Goal: Transaction & Acquisition: Purchase product/service

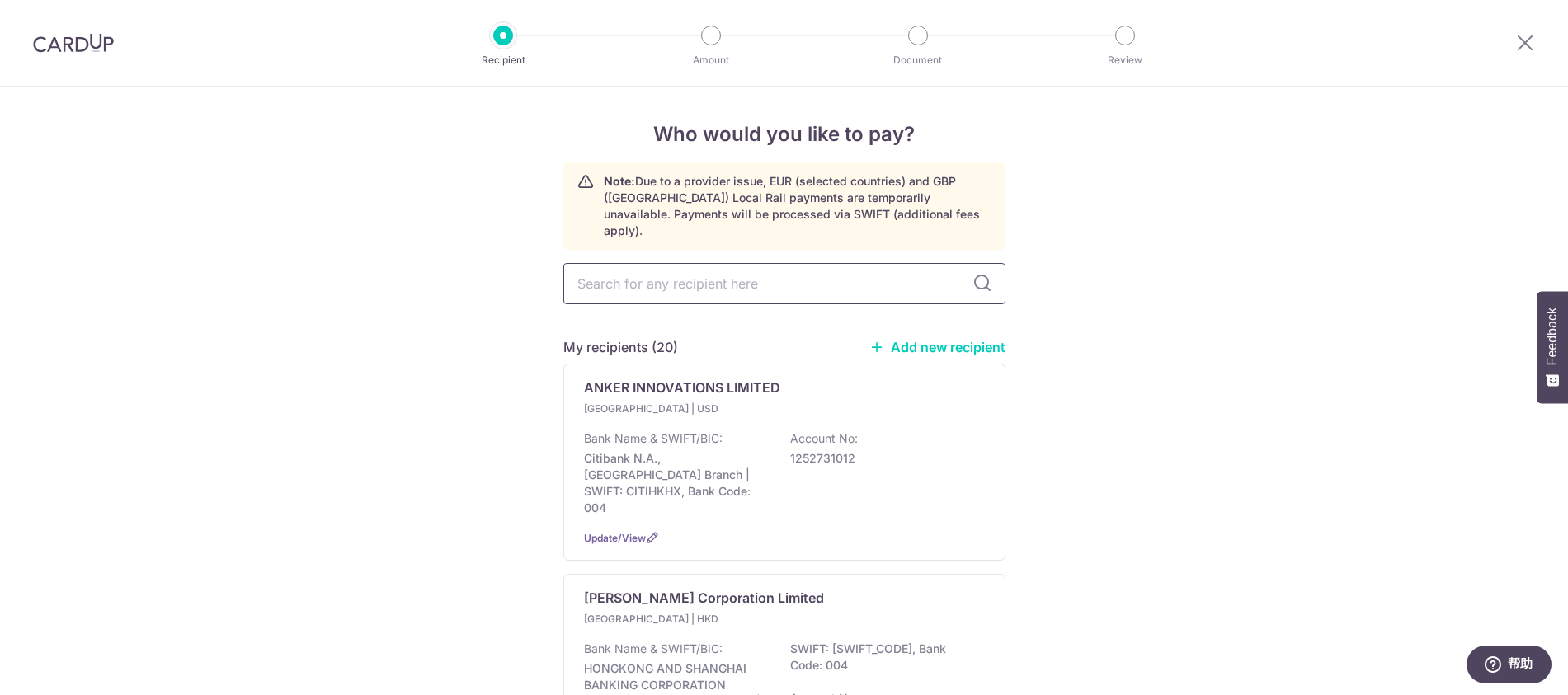
click at [707, 264] on input "text" at bounding box center [785, 283] width 442 height 41
type input "D"
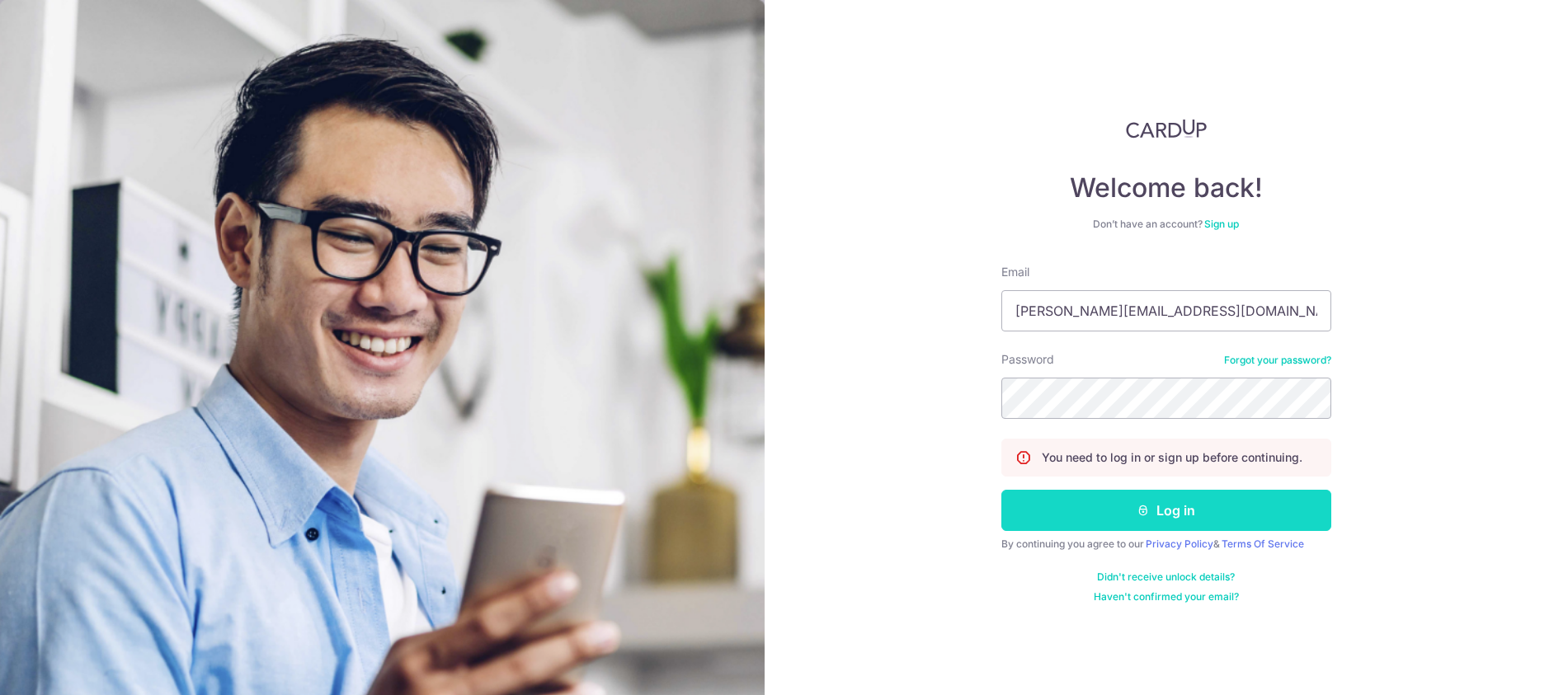
click at [1059, 513] on button "Log in" at bounding box center [1166, 510] width 330 height 41
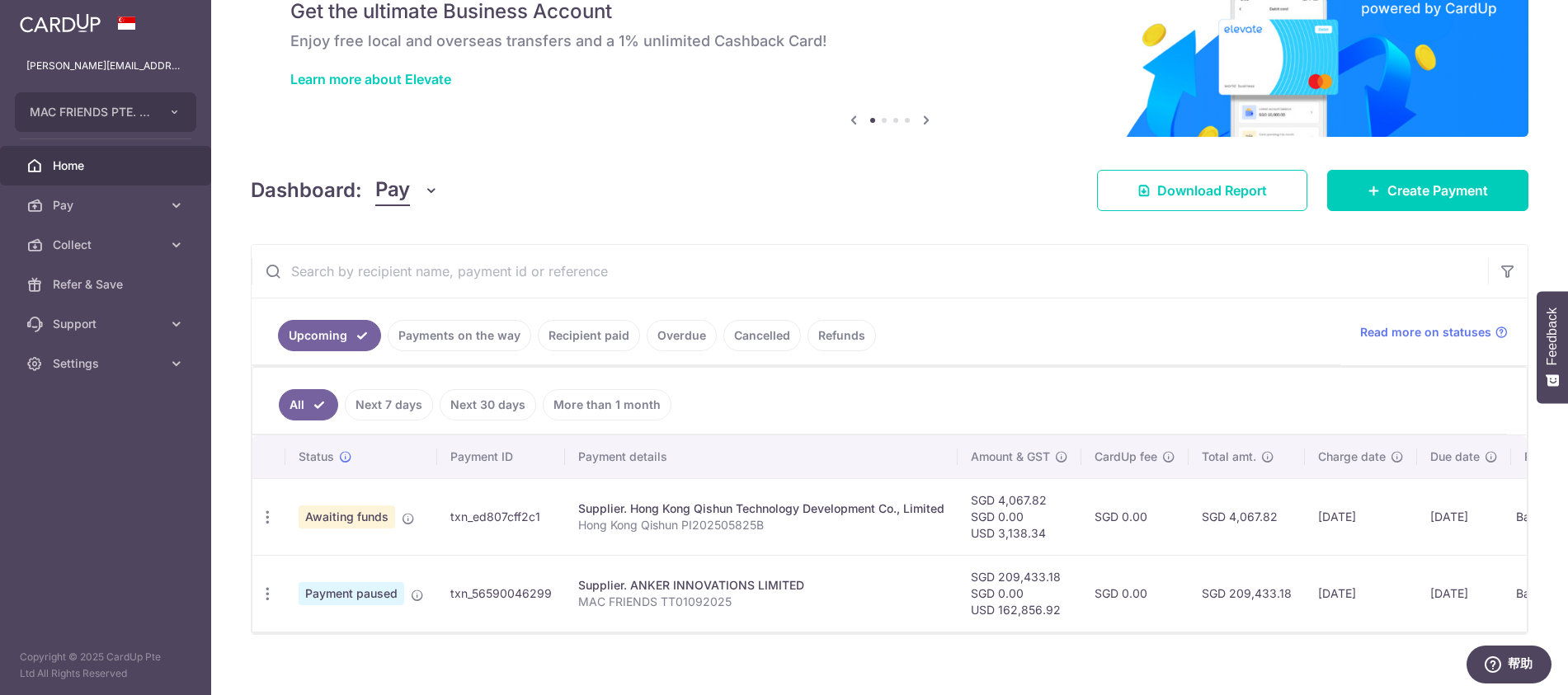
scroll to position [78, 0]
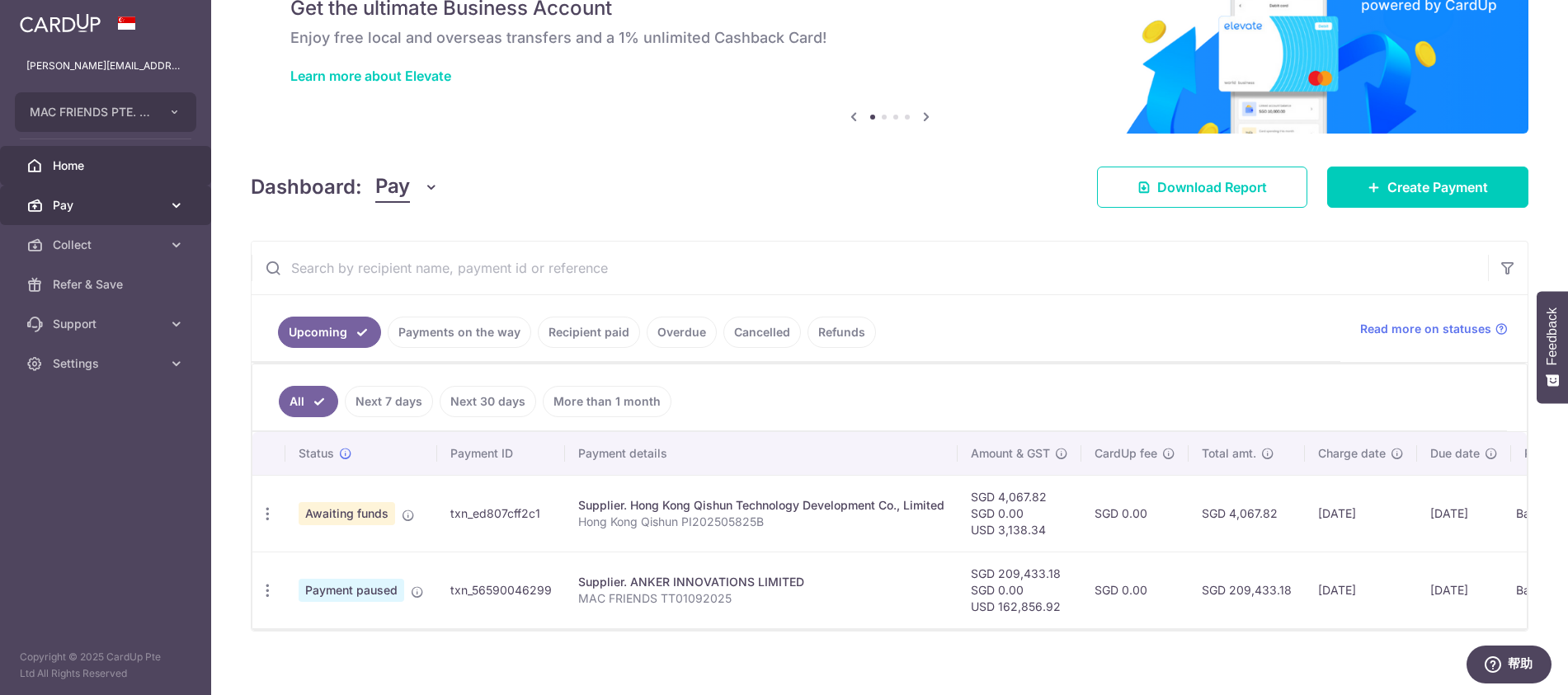
click at [89, 202] on span "Pay" at bounding box center [107, 204] width 109 height 17
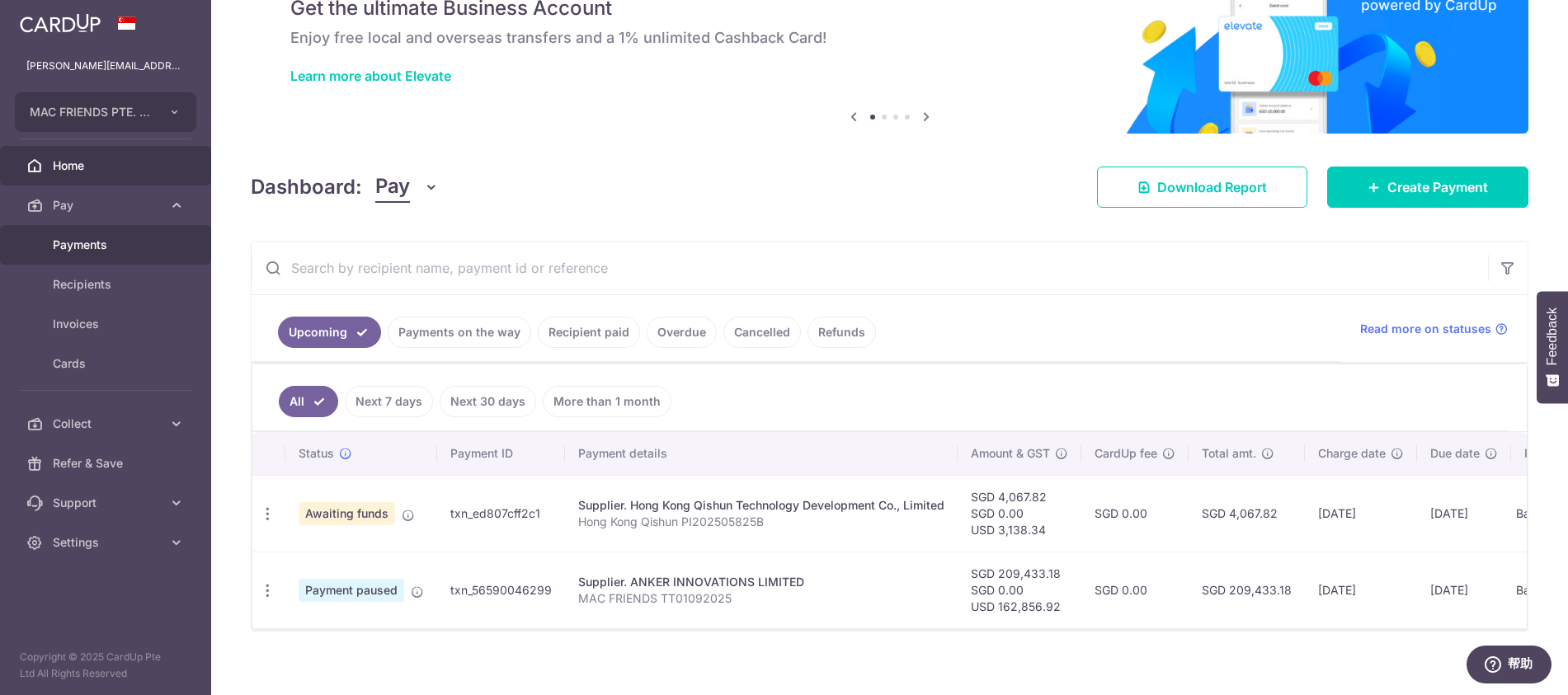
click at [88, 249] on span "Payments" at bounding box center [107, 244] width 109 height 17
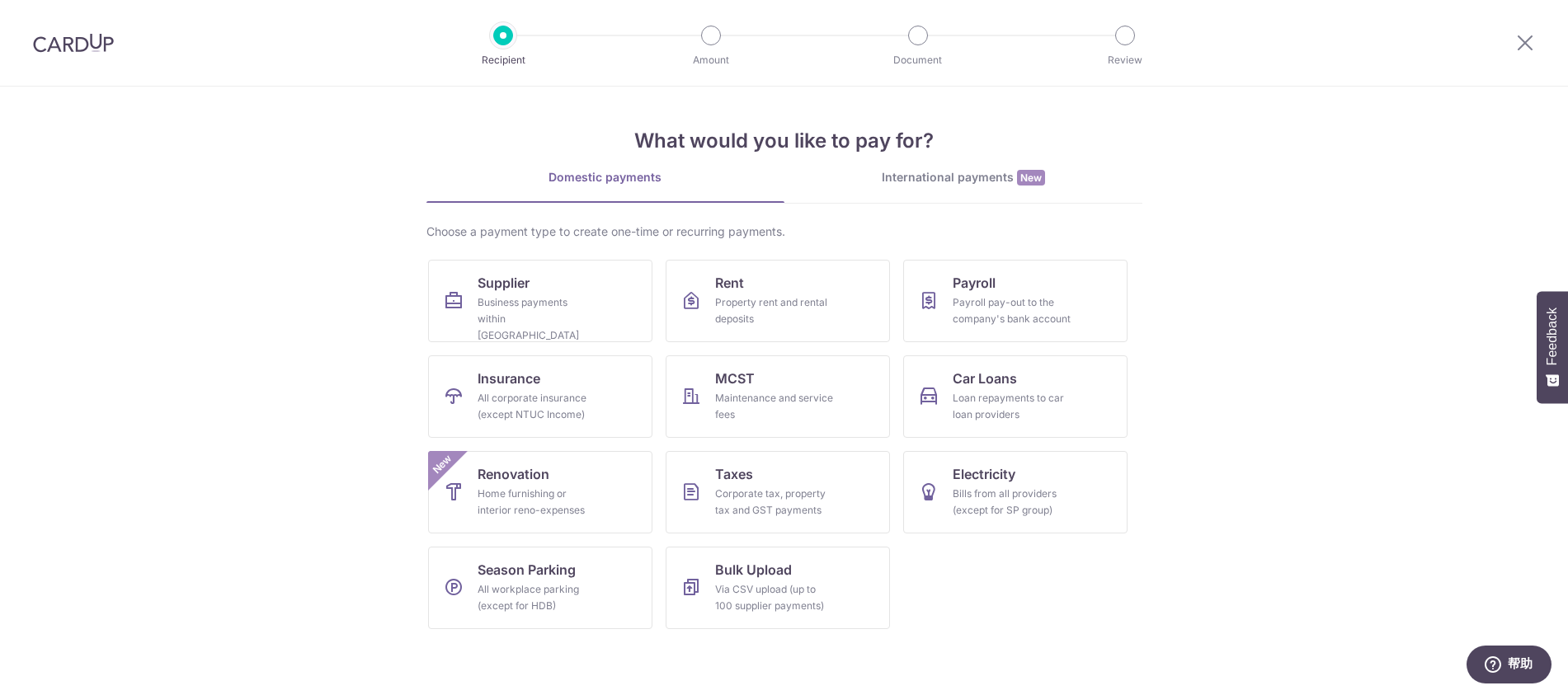
click at [955, 176] on div "International payments New" at bounding box center [964, 178] width 358 height 18
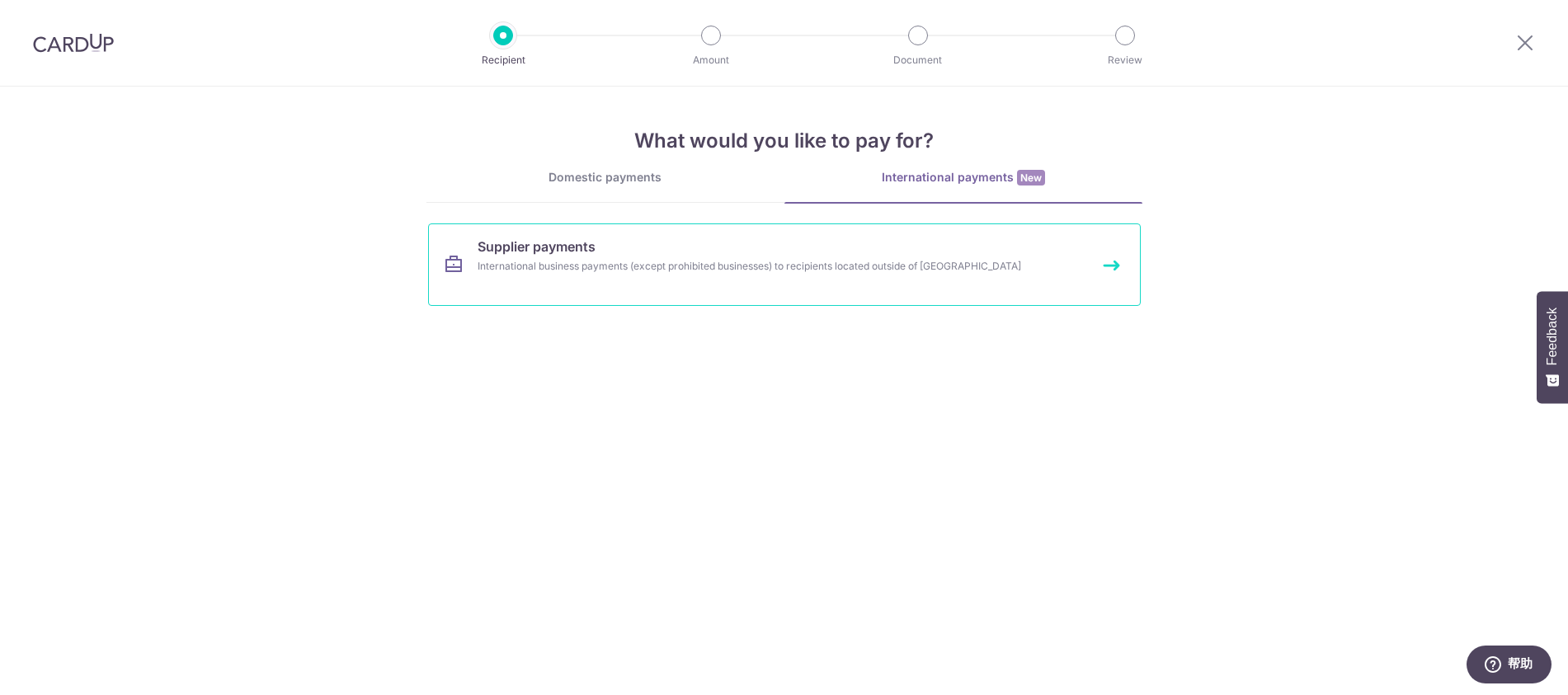
click at [883, 261] on div "International business payments (except prohibited businesses) to recipients lo…" at bounding box center [762, 266] width 570 height 17
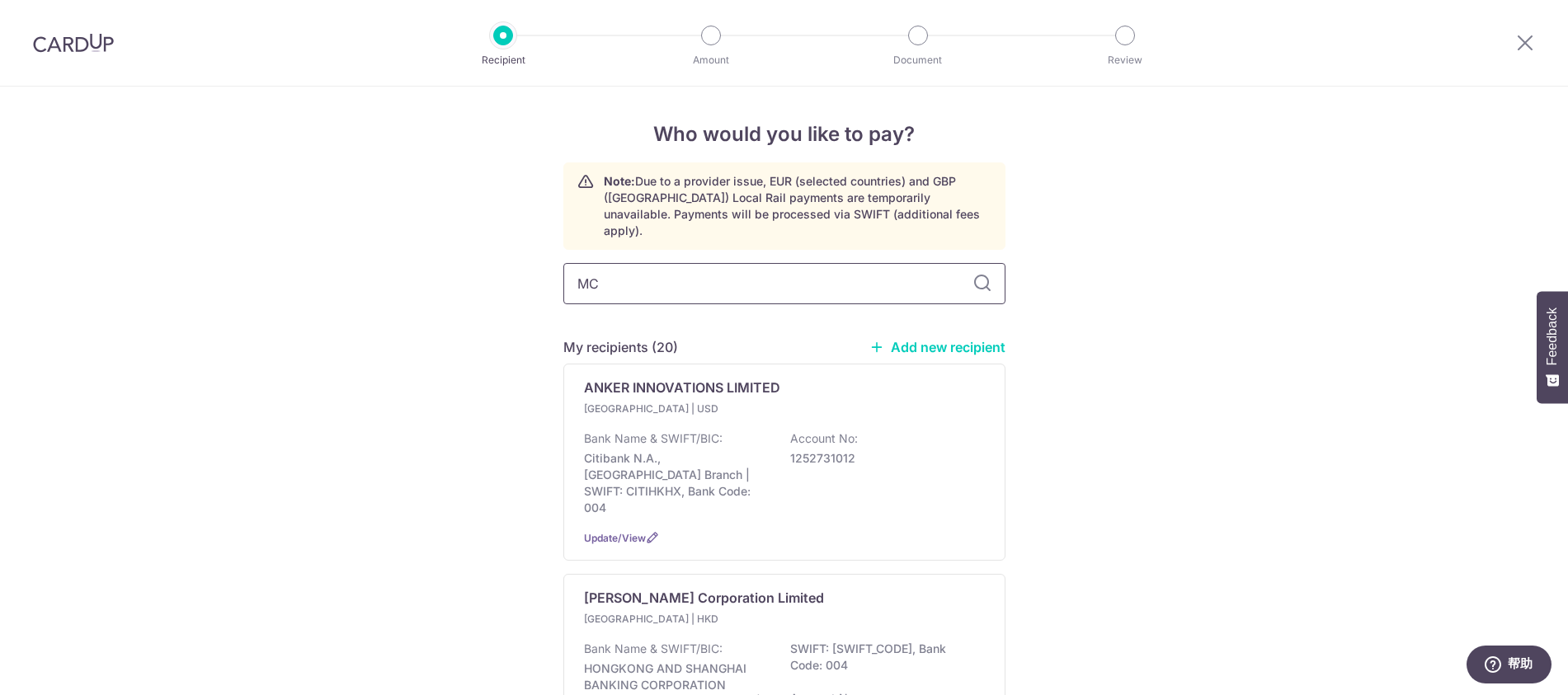
type input "MCD"
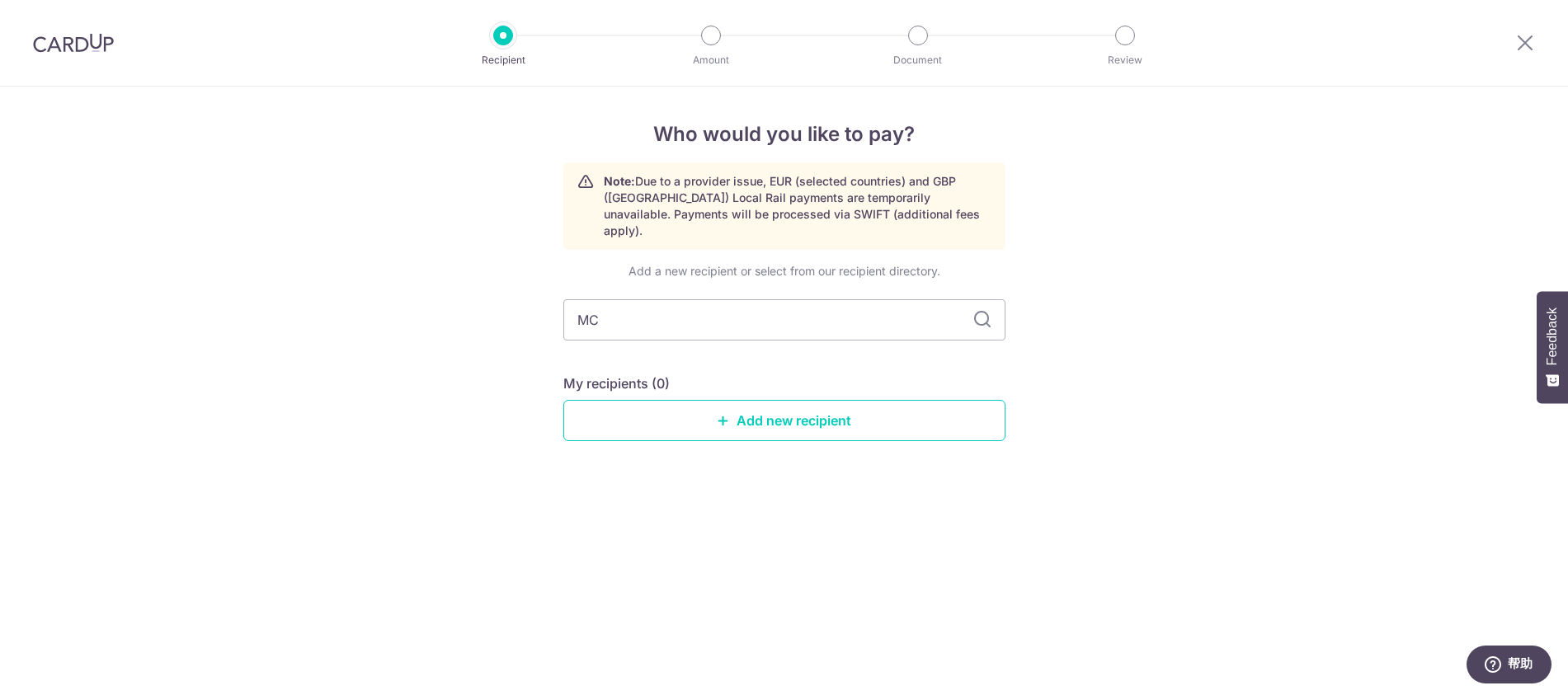
type input "MCD"
type input "M"
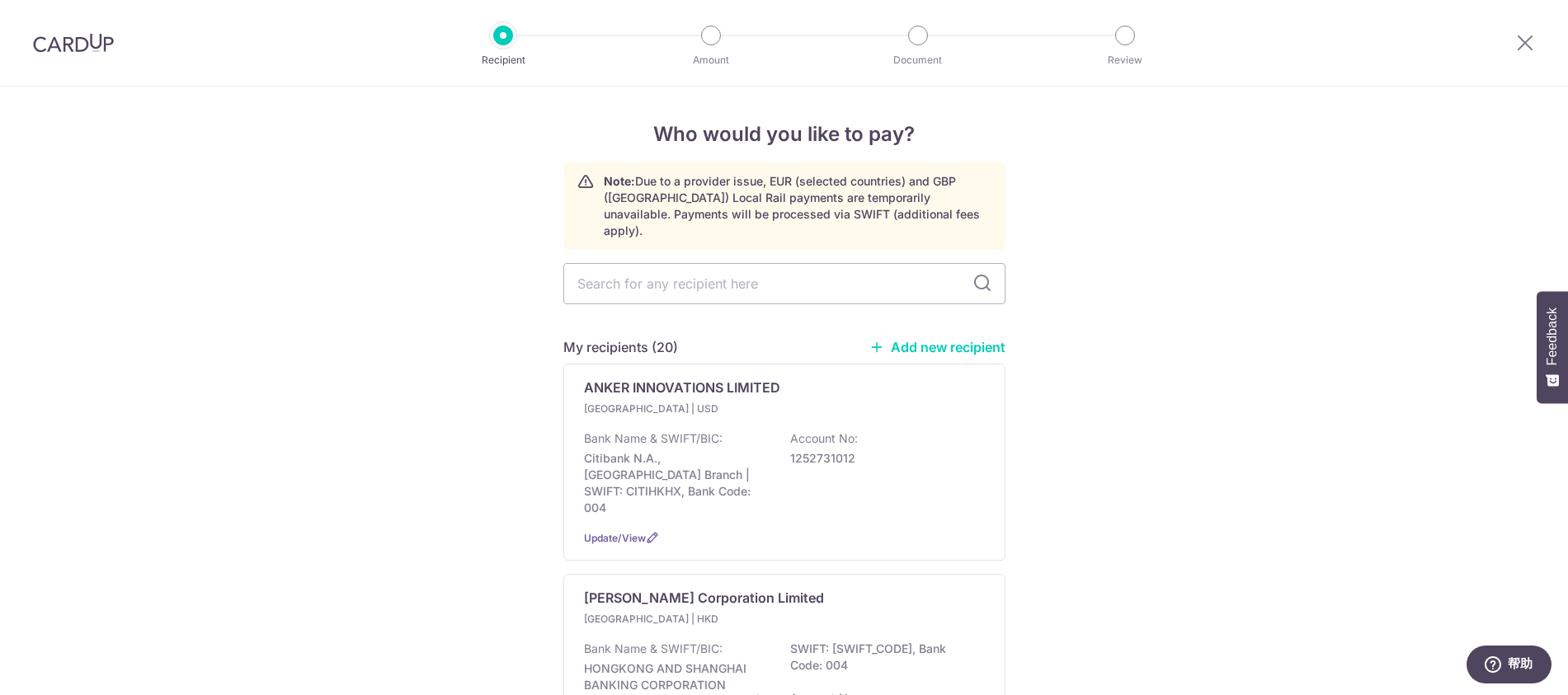
click at [85, 50] on img at bounding box center [73, 43] width 81 height 19
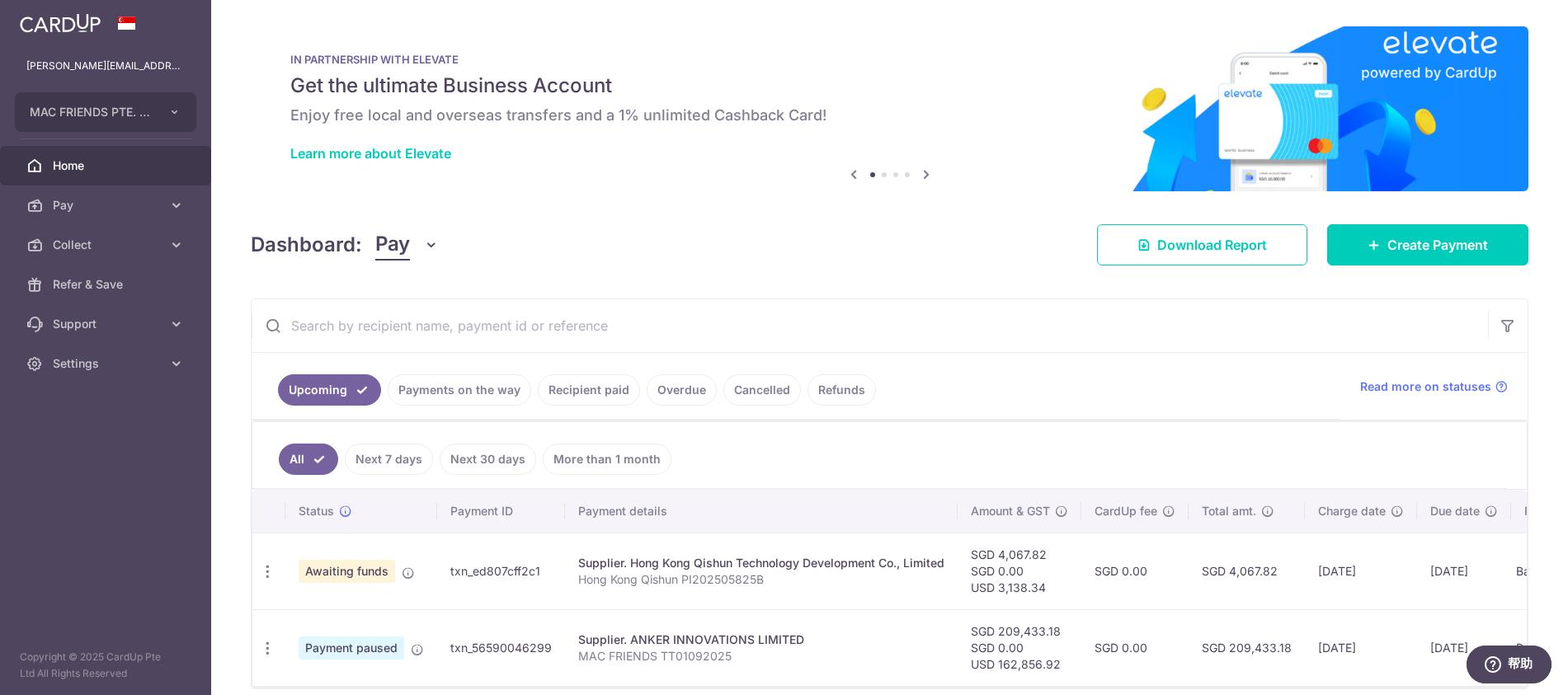
scroll to position [72, 0]
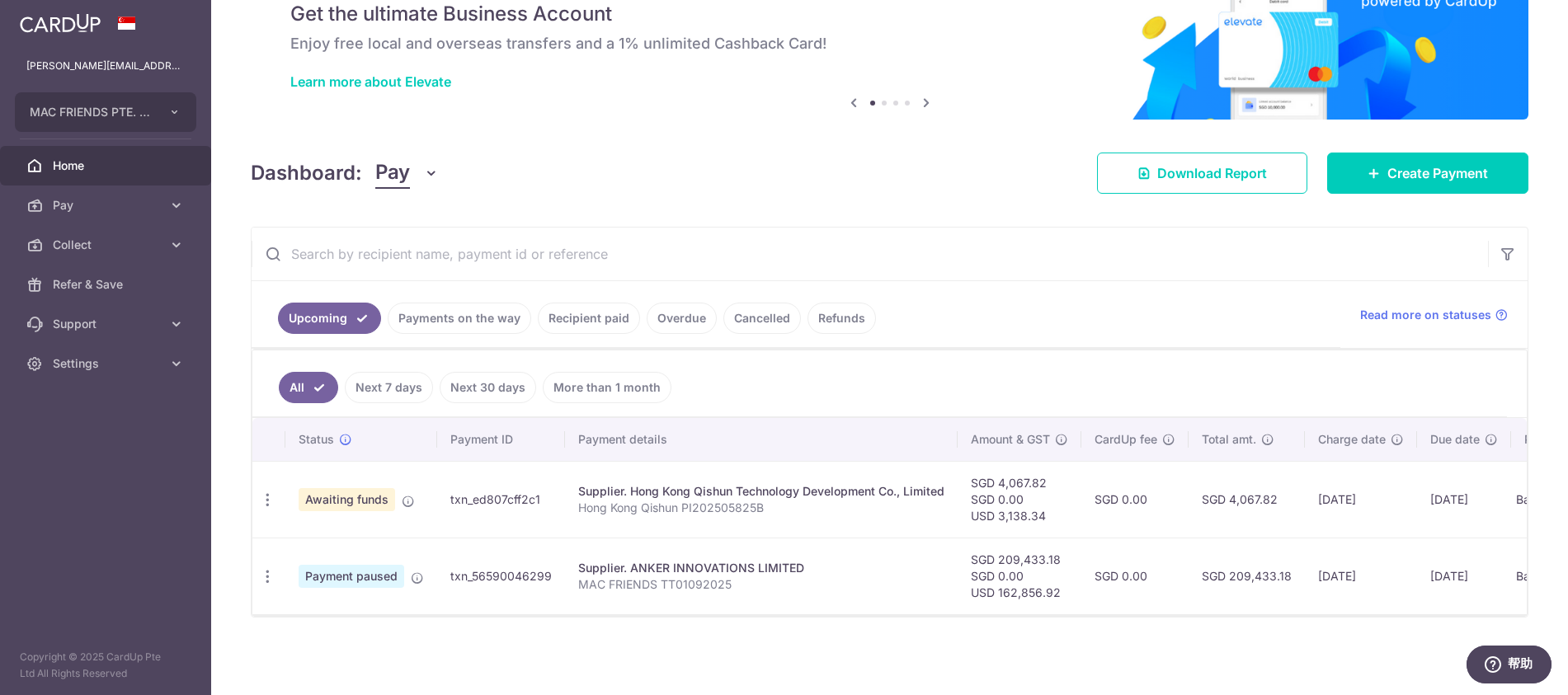
drag, startPoint x: 429, startPoint y: 601, endPoint x: 581, endPoint y: 592, distance: 152.3
click at [429, 601] on td "Payment paused" at bounding box center [361, 575] width 152 height 77
click at [417, 580] on icon at bounding box center [418, 578] width 14 height 14
click at [470, 623] on div "× Pause Schedule Pause all future payments in this series Pause just this one p…" at bounding box center [890, 348] width 1358 height 695
drag, startPoint x: 553, startPoint y: 574, endPoint x: 447, endPoint y: 580, distance: 106.2
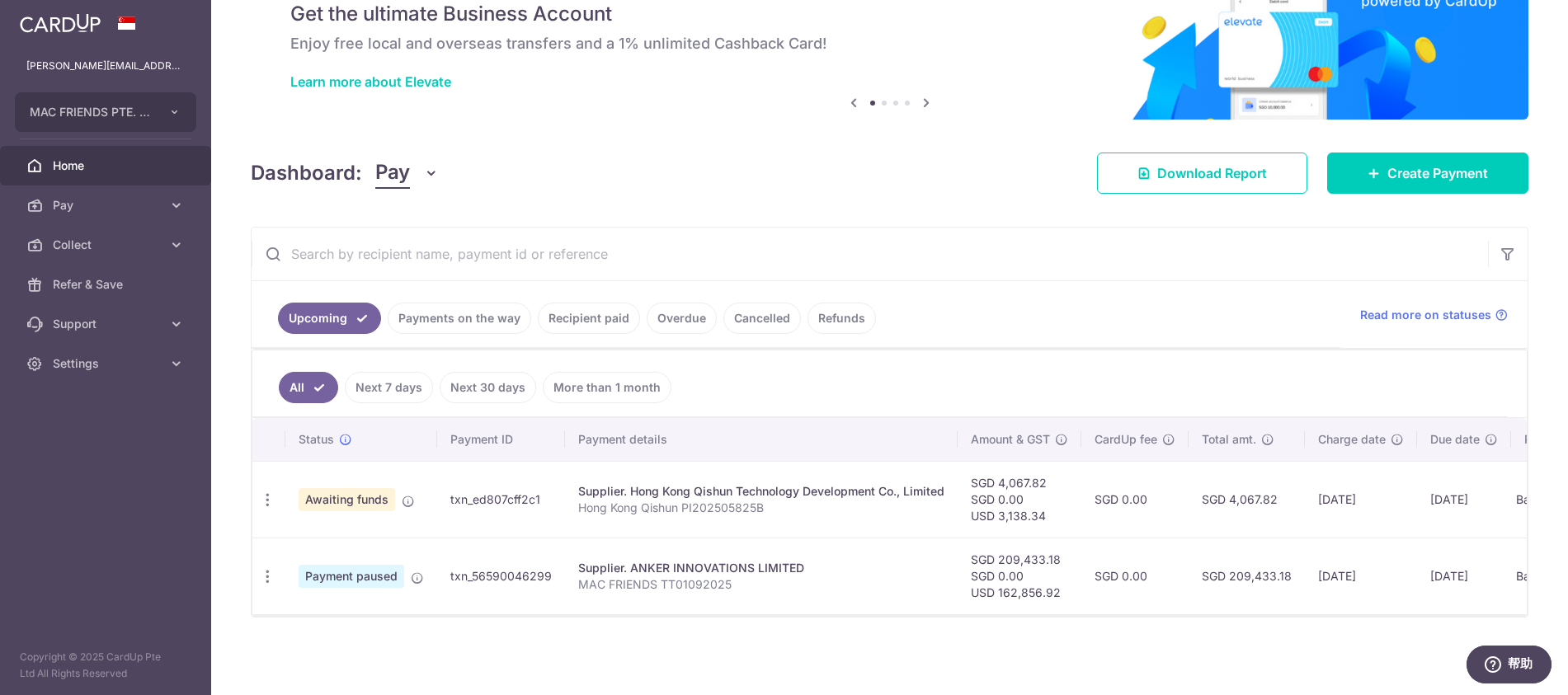
click at [447, 580] on td "txn_56590046299" at bounding box center [501, 575] width 128 height 77
copy td "txn_56590046299"
